Goal: Task Accomplishment & Management: Use online tool/utility

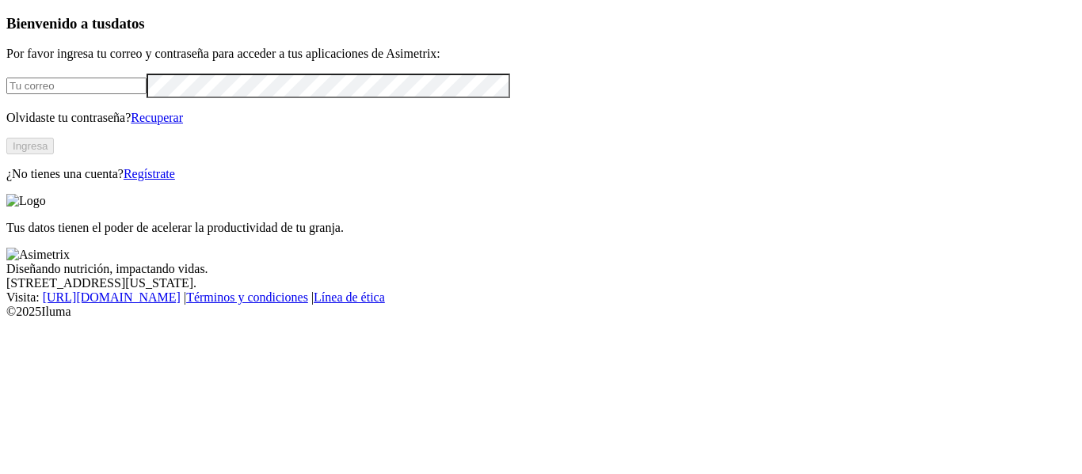
type input "[EMAIL_ADDRESS][PERSON_NAME][DOMAIN_NAME]"
click at [54, 154] on button "Ingresa" at bounding box center [30, 146] width 48 height 17
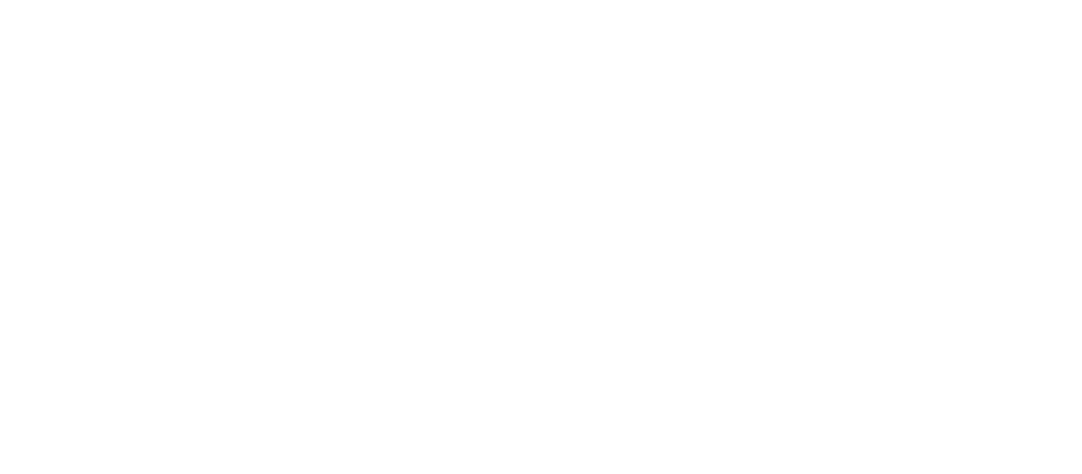
paste input "AVINORT - DANUBIO - BOCHALEMA - MACHO - SEP.xlsm"
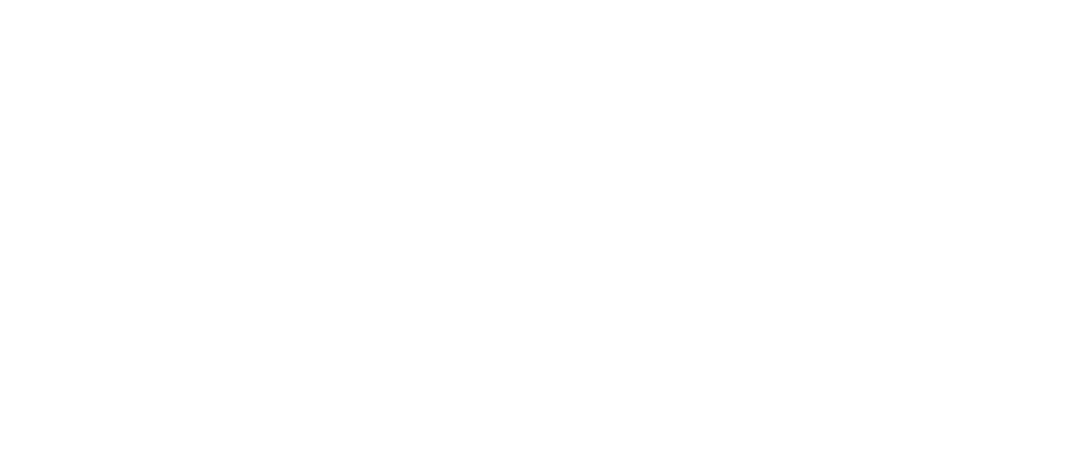
type input "AVINORT - DANUBIO - BOCHALEMA - MACHO - SEP"
paste input "AVINORT - DANUBIO - BOCHALEMA - HEMBRA - SEP.xlsm"
type input "AVINORT - DANUBIO - BOCHALEMA - HEMBRA - SEP"
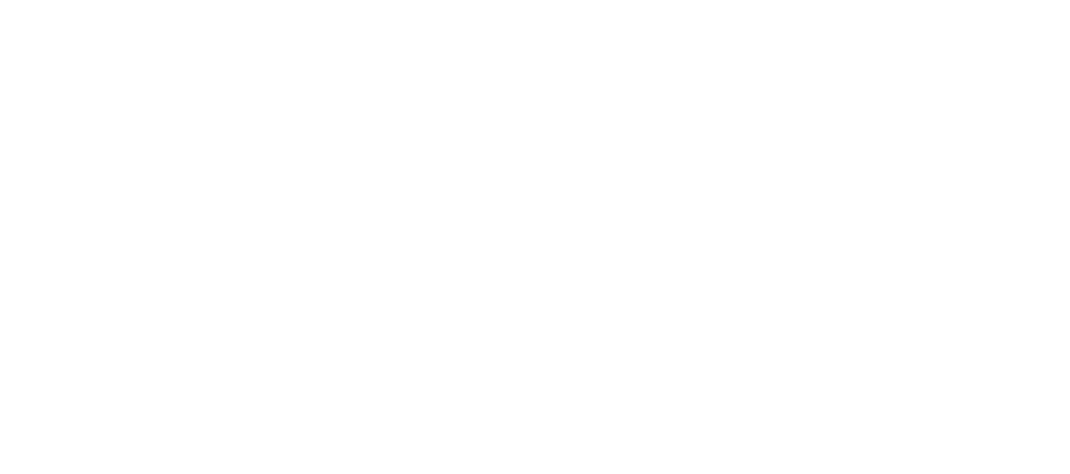
scroll to position [0, 0]
